Goal: Obtain resource: Download file/media

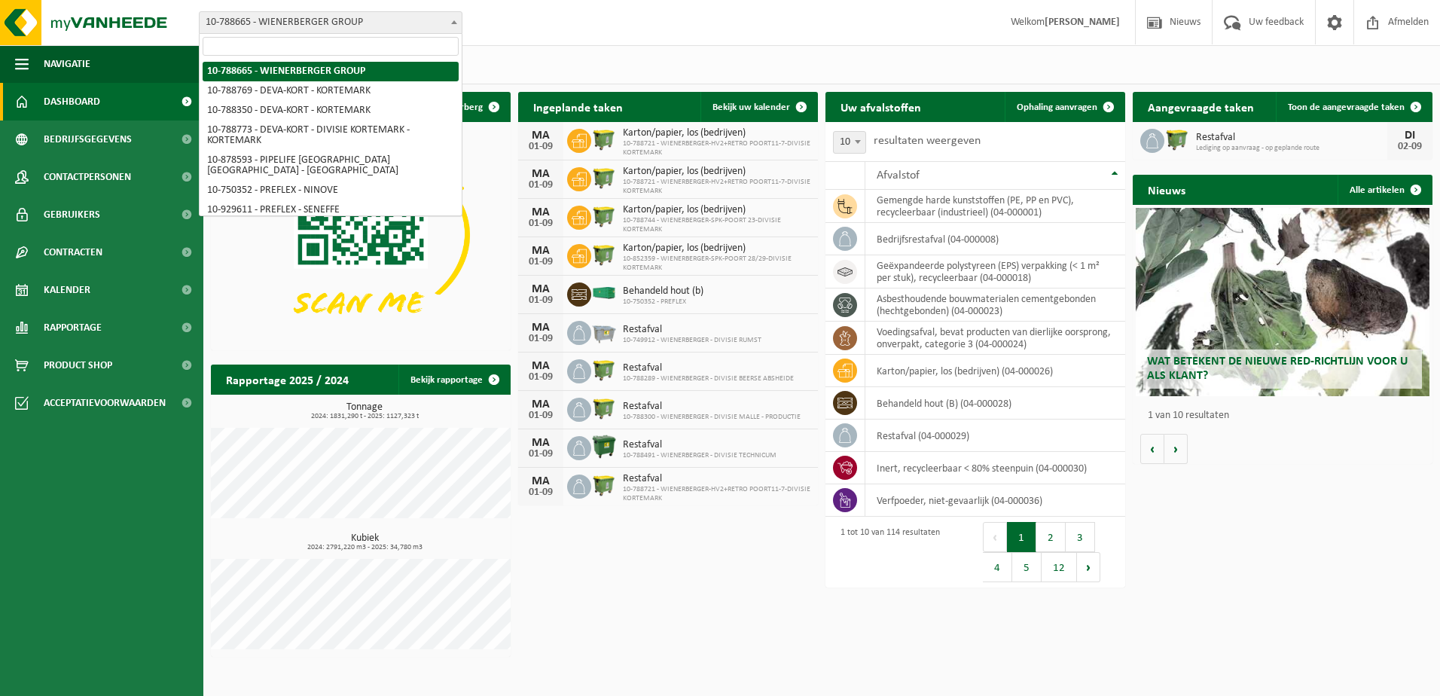
click at [331, 23] on span "10-788665 - WIENERBERGER GROUP" at bounding box center [331, 22] width 262 height 21
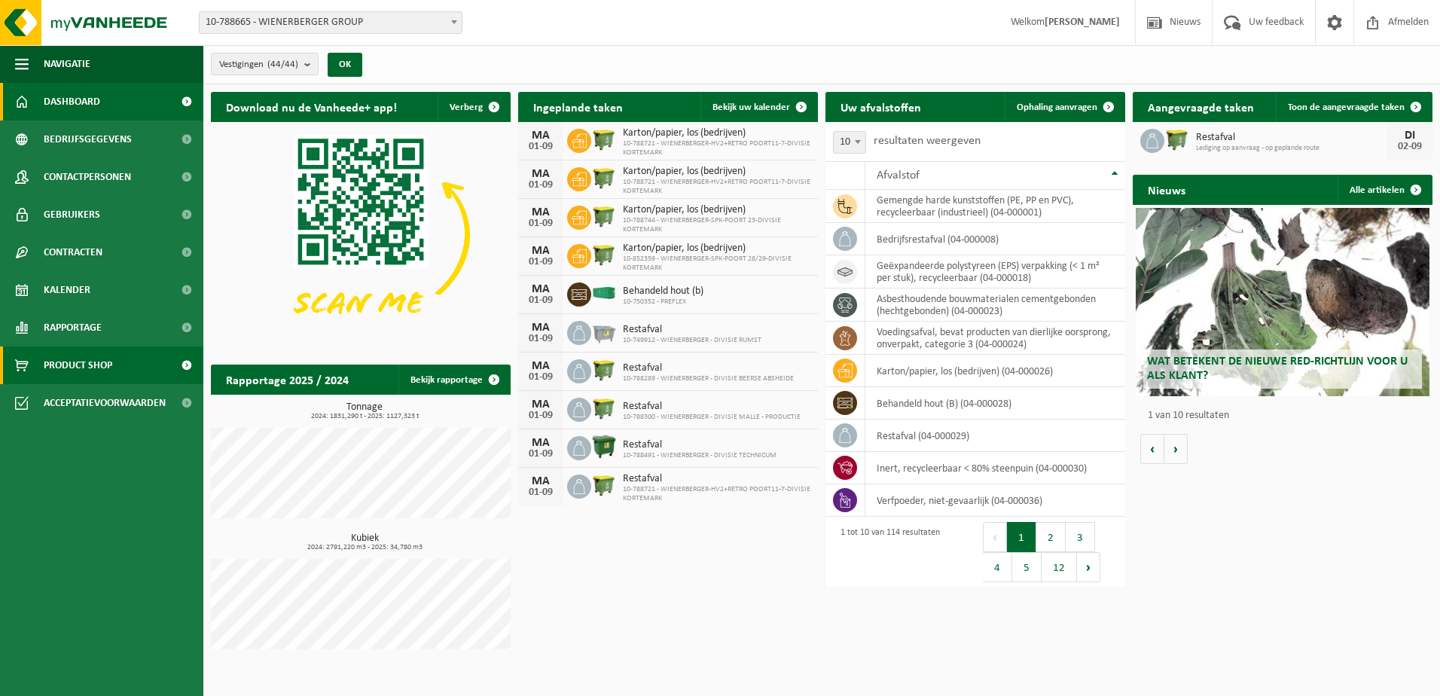
click at [127, 356] on link "Product Shop" at bounding box center [101, 366] width 203 height 38
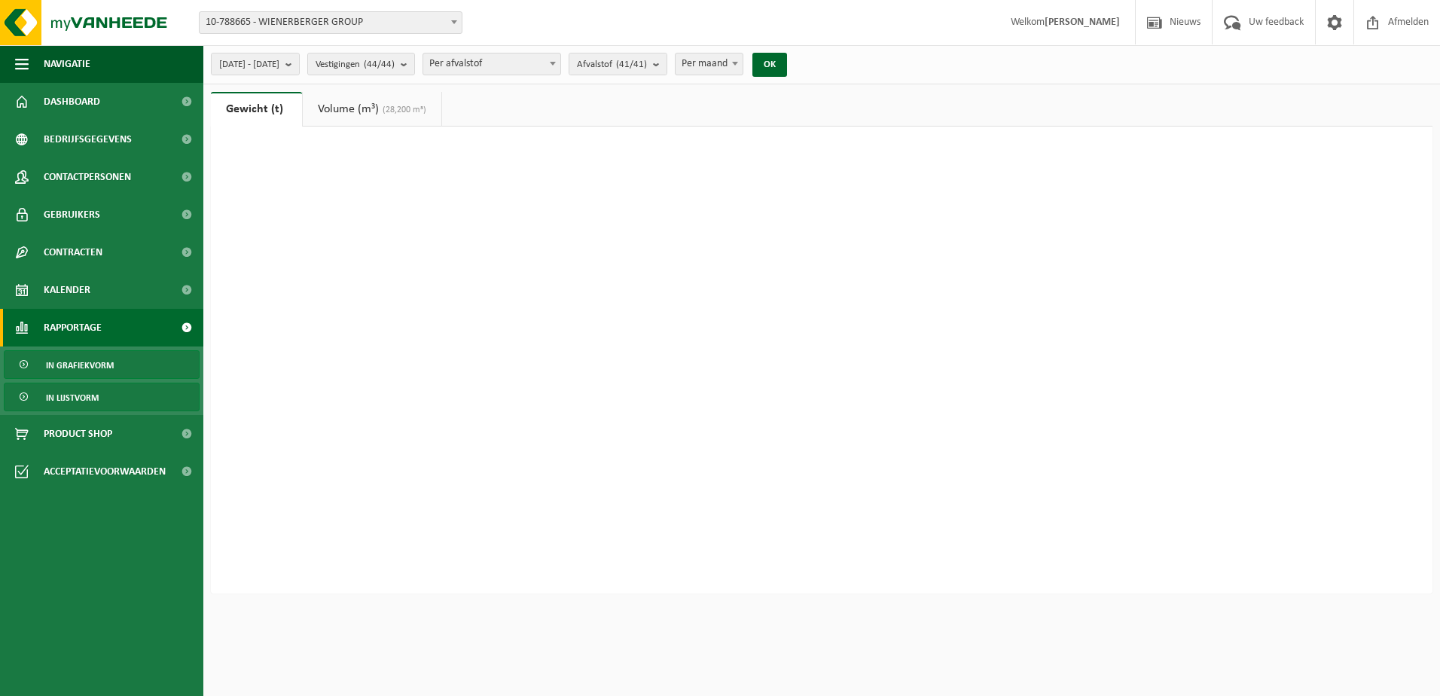
click at [137, 397] on link "In lijstvorm" at bounding box center [102, 397] width 196 height 29
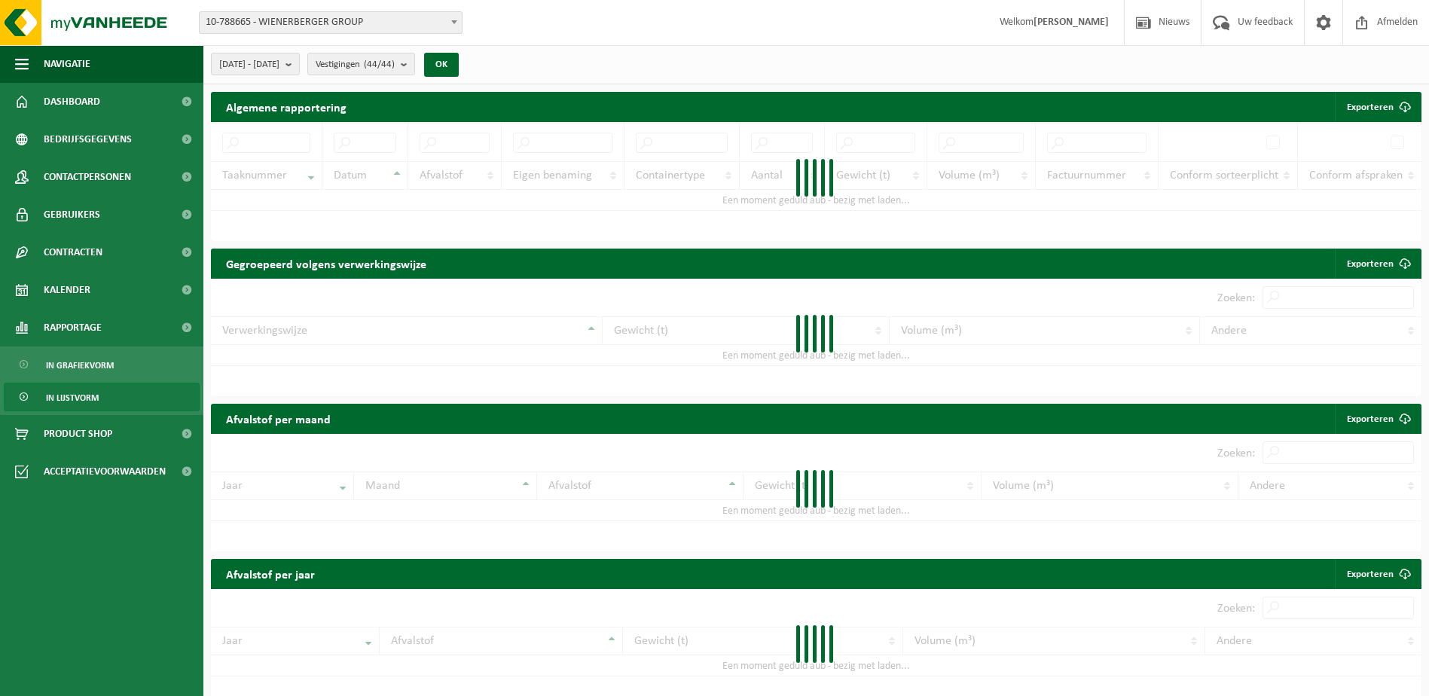
click at [289, 45] on div "Vestiging: 10-788665 - WIENERBERGER GROUP 10-788769 - DEVA-KORT - KORTEMARK 10-…" at bounding box center [714, 23] width 1429 height 46
click at [280, 63] on span "2025-04-01 - 2025-09-01" at bounding box center [249, 64] width 60 height 23
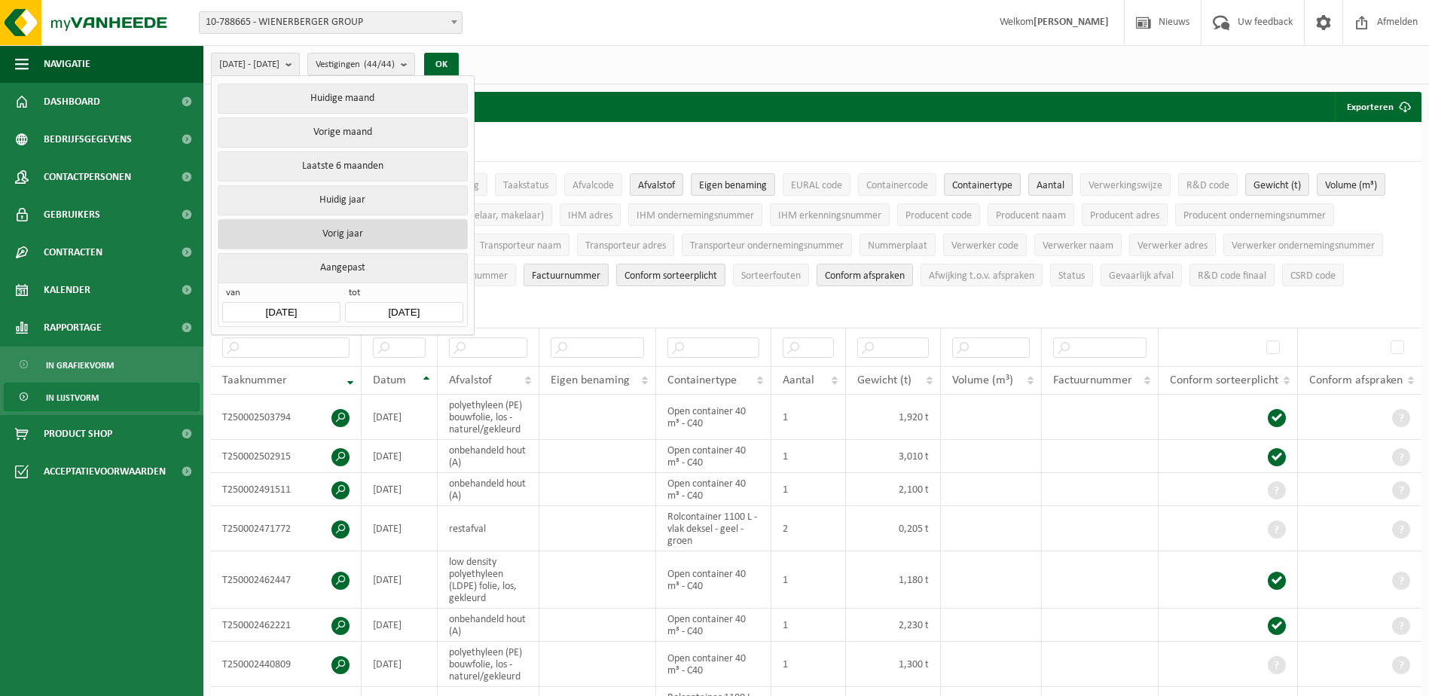
click at [363, 240] on button "Vorig jaar" at bounding box center [342, 234] width 249 height 30
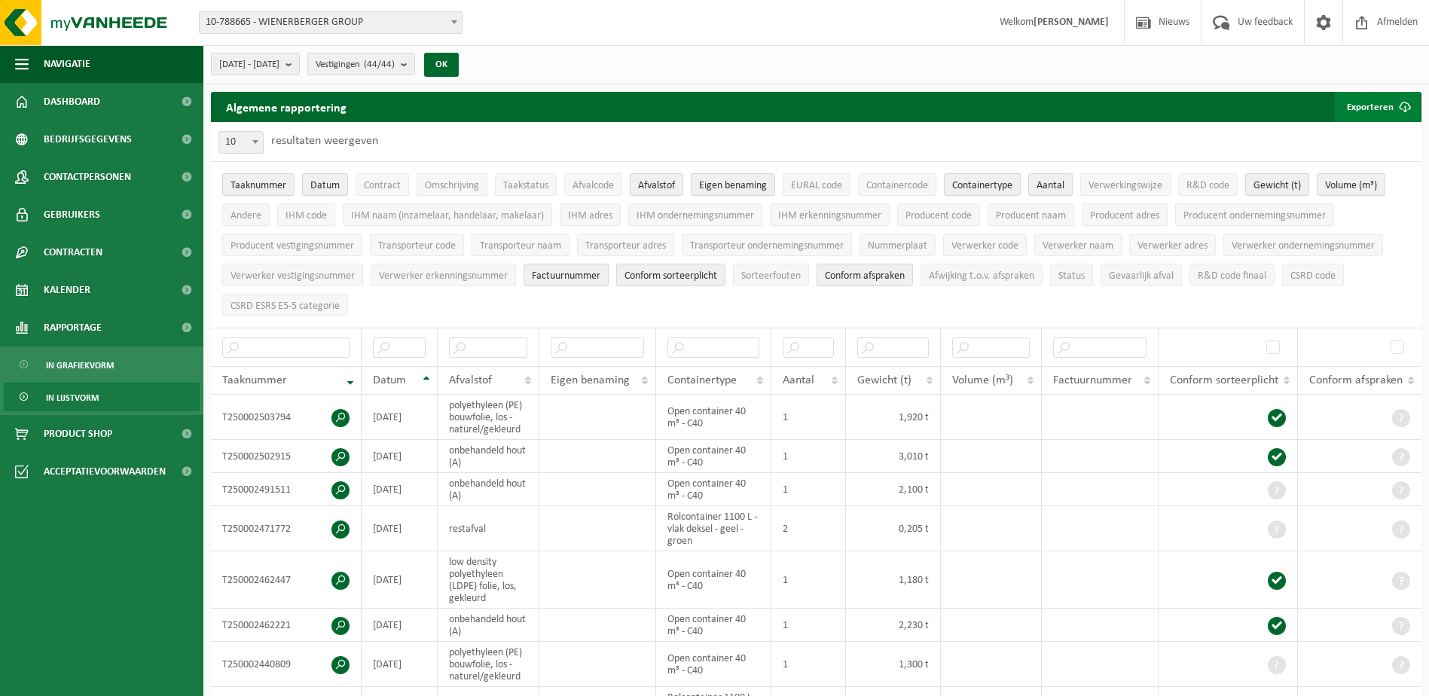
click at [1374, 120] on button "Exporteren" at bounding box center [1377, 107] width 85 height 30
click at [412, 25] on span "10-788665 - WIENERBERGER GROUP" at bounding box center [331, 22] width 262 height 21
click at [459, 59] on button "OK" at bounding box center [441, 65] width 35 height 24
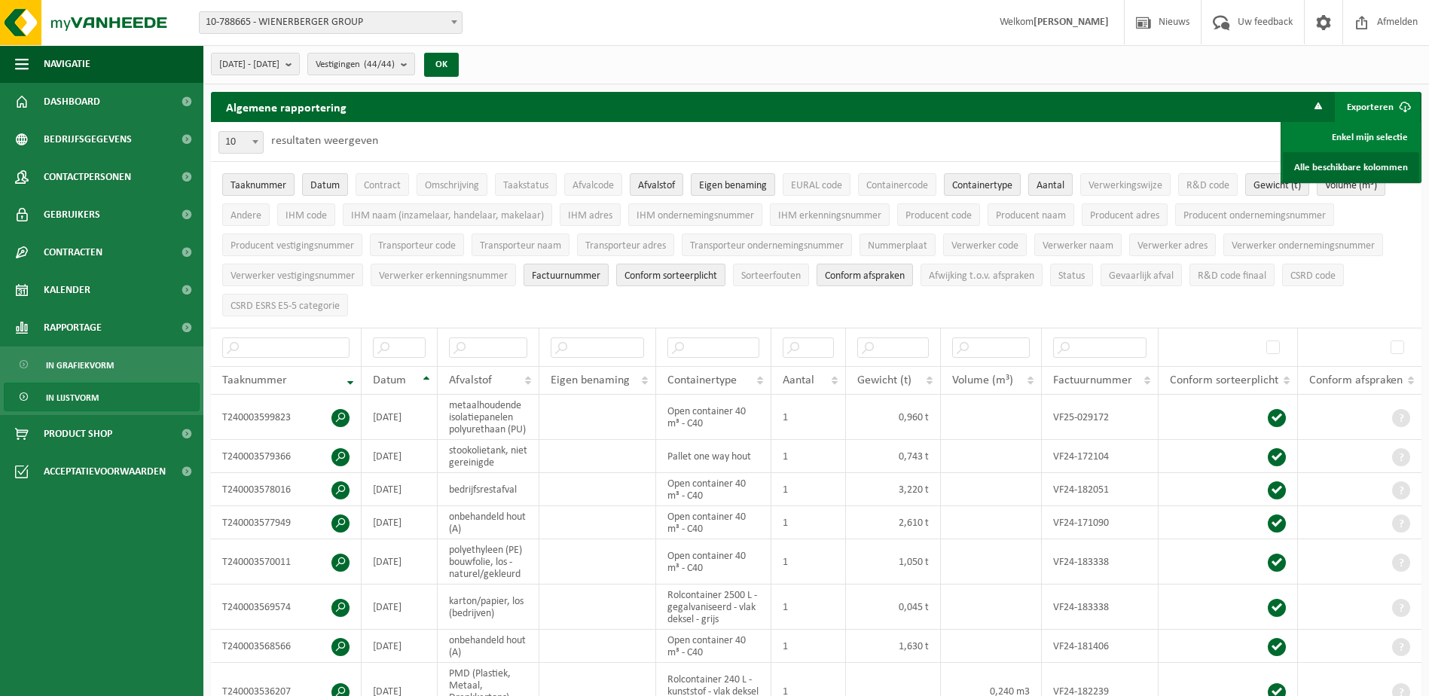
click at [1355, 167] on link "Alle beschikbare kolommen" at bounding box center [1351, 167] width 136 height 30
